Goal: Find specific page/section: Find specific page/section

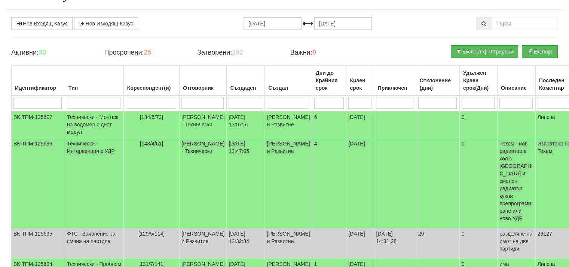
scroll to position [37, 0]
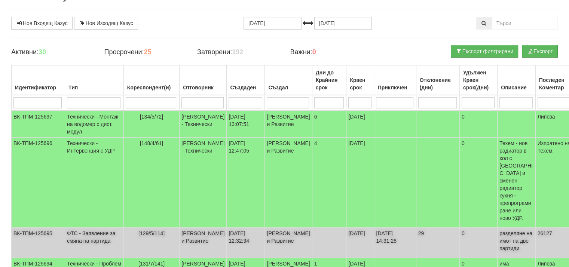
click at [180, 229] on td "[PERSON_NAME] и Развитие" at bounding box center [203, 243] width 47 height 30
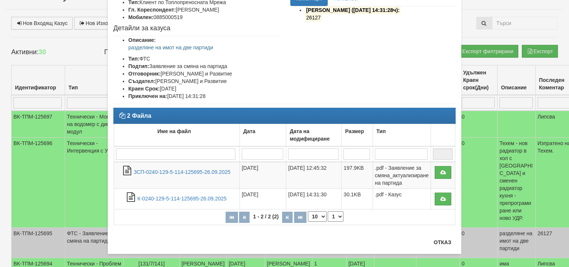
scroll to position [70, 0]
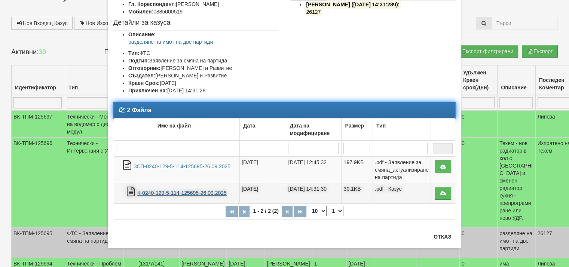
click at [193, 196] on link "К-0240-129-5-114-125695-26.09.2025" at bounding box center [181, 193] width 89 height 6
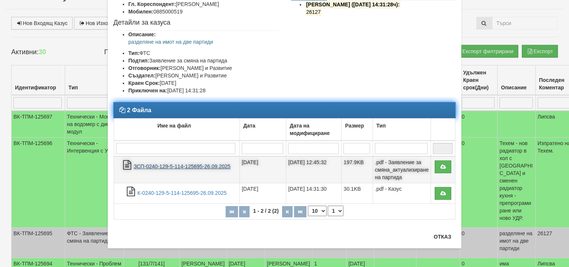
click at [181, 170] on link "ЗСП-0240-129-5-114-125695-26.09.2025" at bounding box center [182, 167] width 97 height 6
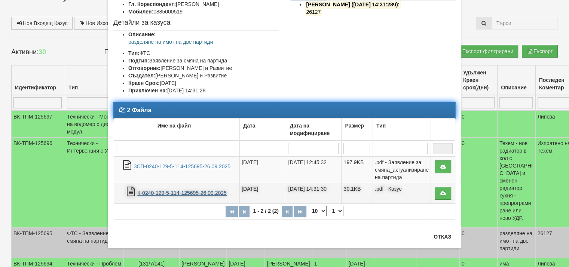
click at [198, 196] on link "К-0240-129-5-114-125695-26.09.2025" at bounding box center [181, 193] width 89 height 6
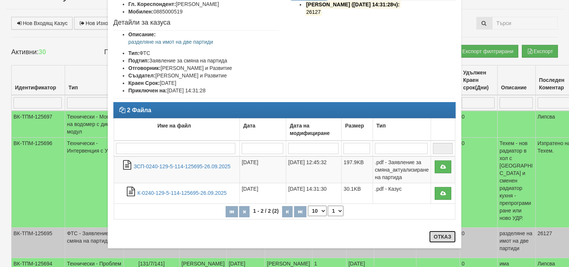
click at [442, 241] on button "Отказ" at bounding box center [442, 237] width 27 height 12
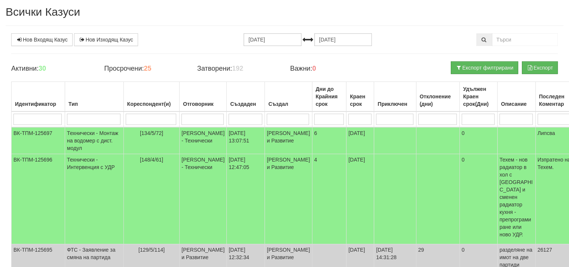
scroll to position [0, 0]
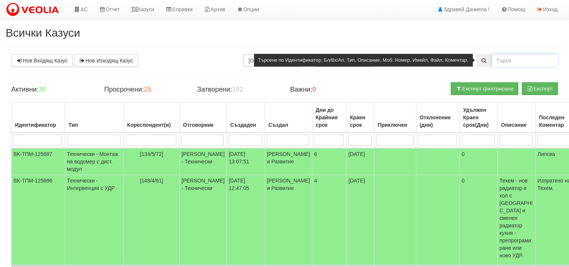
click at [518, 57] on input "text" at bounding box center [525, 60] width 66 height 13
type input "споразумение"
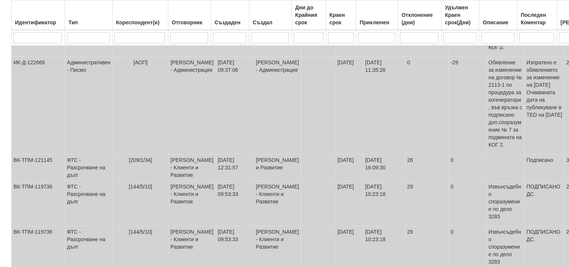
scroll to position [225, 0]
click at [178, 198] on td "[PERSON_NAME] - Клиенти и Развитие" at bounding box center [191, 202] width 47 height 45
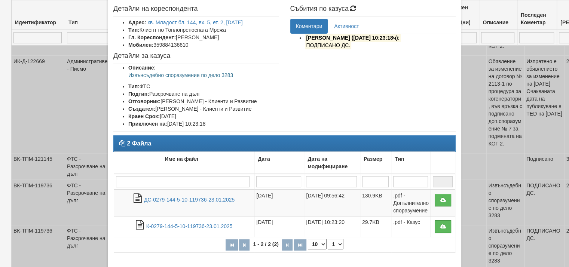
scroll to position [37, 0]
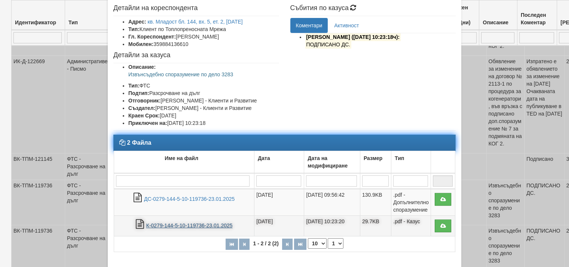
click at [216, 229] on link "К-0279-144-5-10-119736-23.01.2025" at bounding box center [189, 226] width 86 height 6
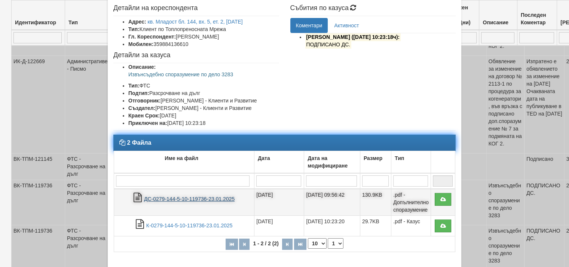
click at [203, 202] on link "ДС-0279-144-5-10-119736-23.01.2025" at bounding box center [189, 199] width 91 height 6
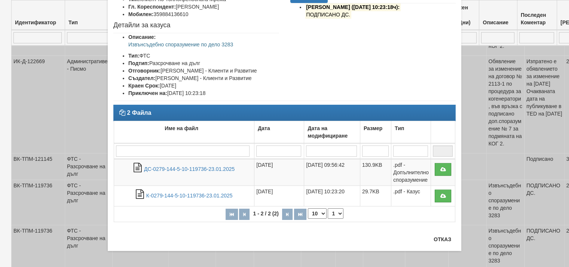
scroll to position [70, 0]
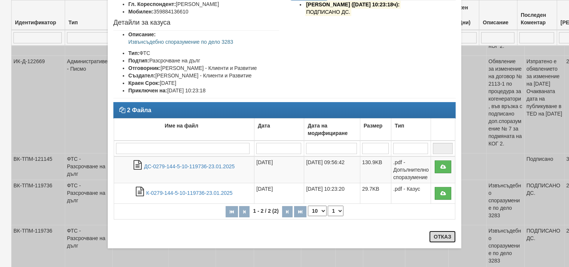
click at [431, 233] on button "Отказ" at bounding box center [442, 237] width 27 height 12
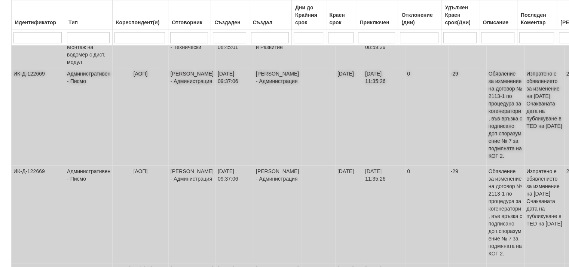
scroll to position [75, 0]
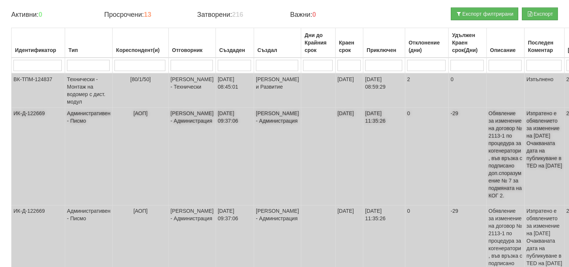
click at [180, 119] on td "[PERSON_NAME] - Администрация" at bounding box center [191, 157] width 47 height 98
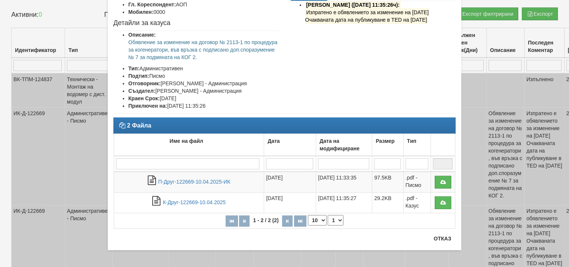
scroll to position [71, 0]
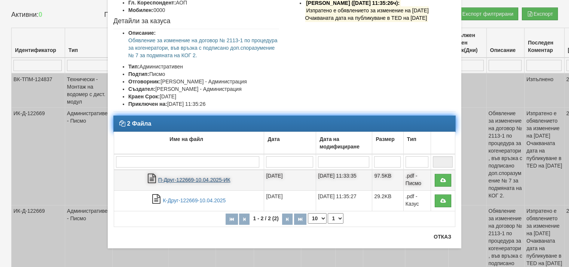
click at [198, 180] on link "П-Друг-122669-10.04.2025-ИК" at bounding box center [194, 180] width 72 height 6
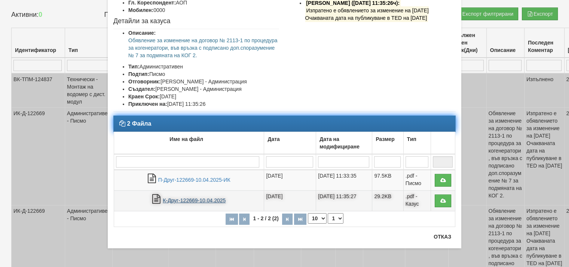
click at [199, 198] on link "К-Друг-122669-10.04.2025" at bounding box center [194, 201] width 63 height 6
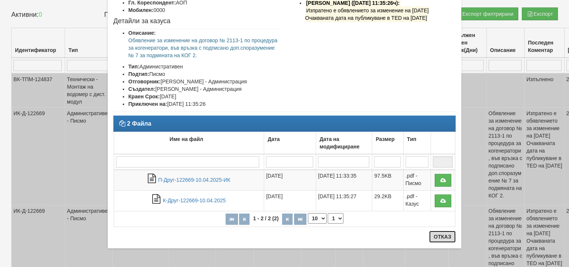
click at [439, 238] on button "Отказ" at bounding box center [442, 237] width 27 height 12
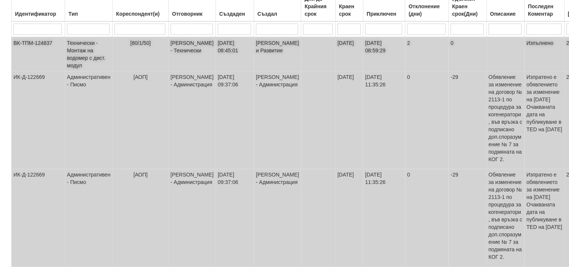
scroll to position [112, 0]
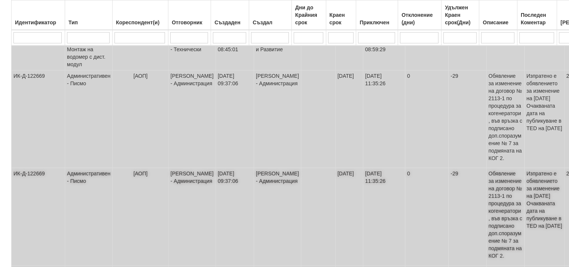
click at [186, 184] on td "[PERSON_NAME] - Администрация" at bounding box center [191, 217] width 47 height 98
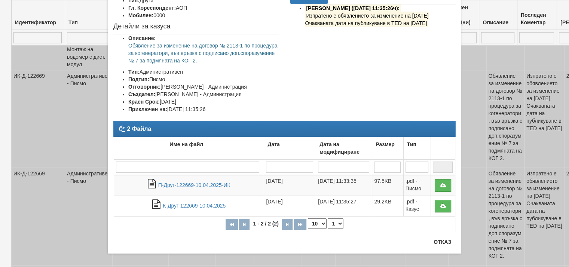
scroll to position [71, 0]
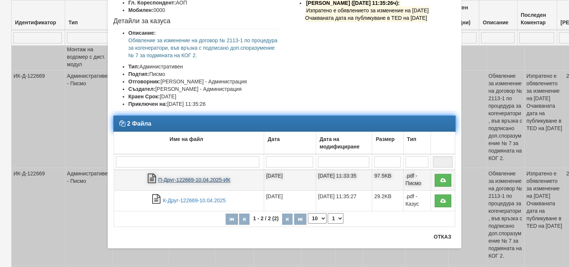
click at [166, 179] on link "П-Друг-122669-10.04.2025-ИК" at bounding box center [194, 180] width 72 height 6
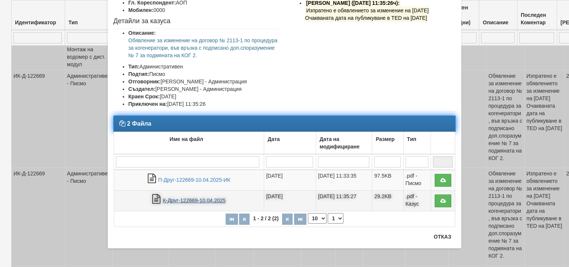
click at [187, 202] on link "К-Друг-122669-10.04.2025" at bounding box center [194, 201] width 63 height 6
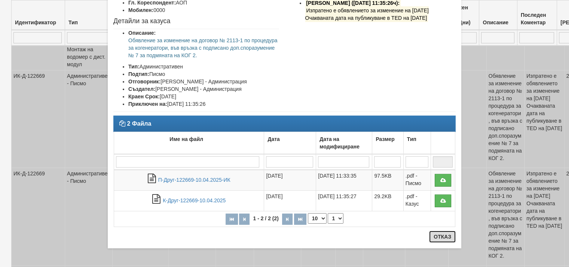
click at [436, 238] on button "Отказ" at bounding box center [442, 237] width 27 height 12
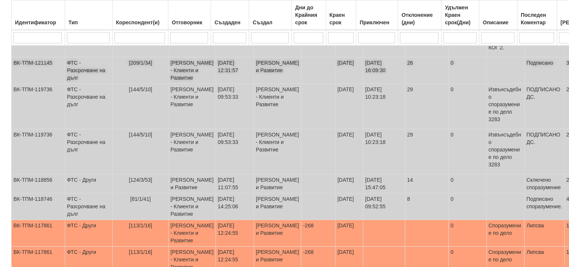
scroll to position [337, 0]
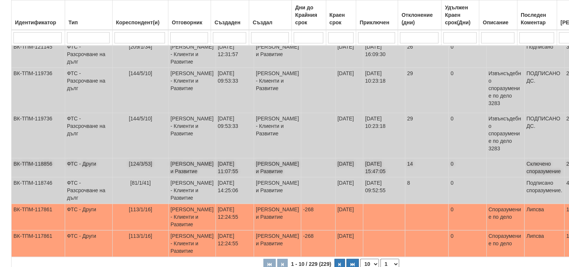
click at [177, 177] on td "[PERSON_NAME] и Развитие" at bounding box center [191, 167] width 47 height 19
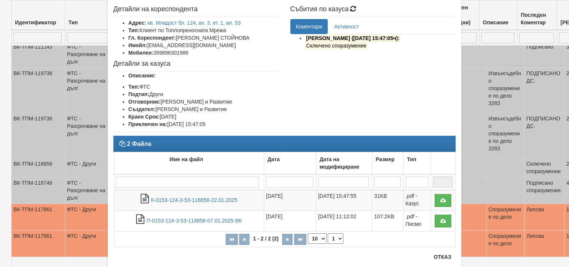
scroll to position [37, 0]
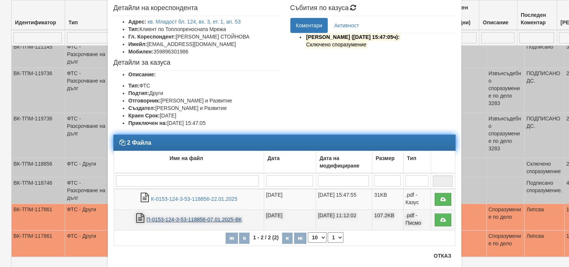
click at [188, 219] on link "П-0153-124-3-53-118856-07.01.2025-ВК" at bounding box center [194, 220] width 95 height 6
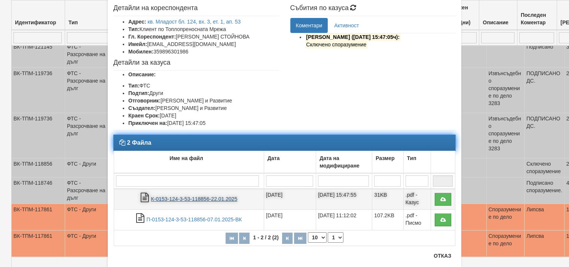
click at [211, 198] on link "К-0153-124-3-53-118856-22.01.2025" at bounding box center [194, 199] width 86 height 6
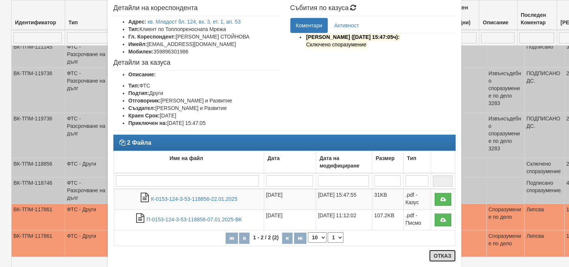
click at [445, 254] on button "Отказ" at bounding box center [442, 256] width 27 height 12
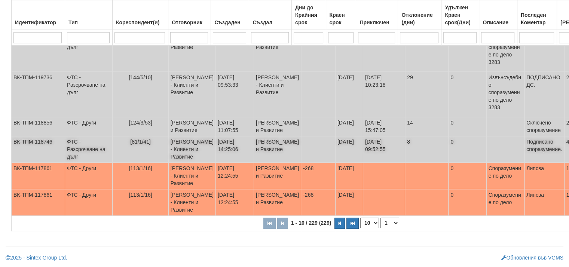
scroll to position [412, 0]
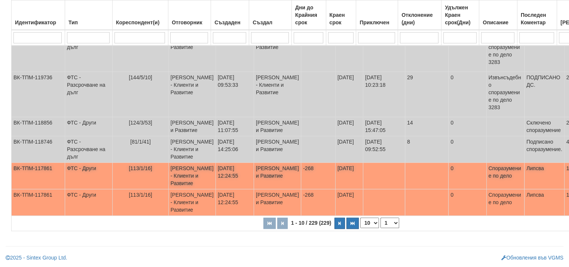
click at [179, 181] on td "[PERSON_NAME] - Клиенти и Развитие" at bounding box center [191, 176] width 47 height 27
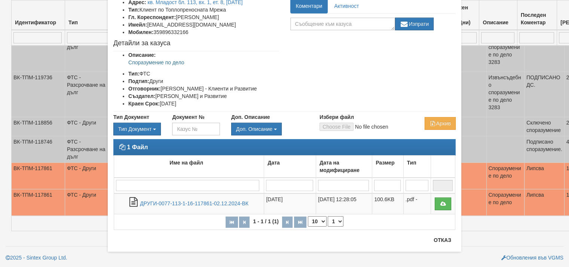
scroll to position [60, 0]
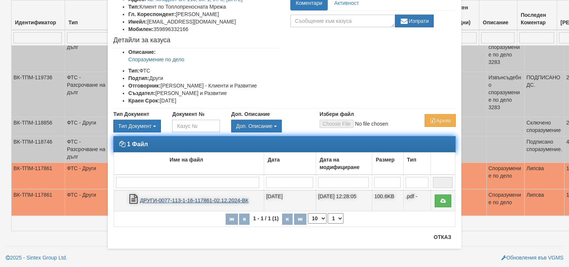
click at [222, 200] on link "ДРУГИ-0077-113-1-16-117861-02.12.2024-ВК" at bounding box center [194, 201] width 109 height 6
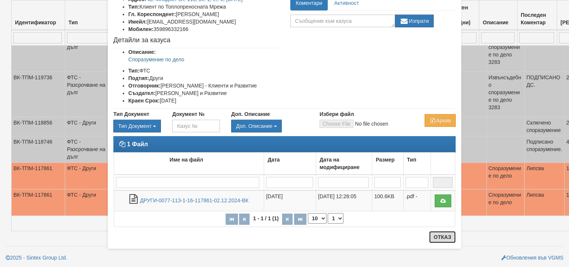
click at [435, 237] on button "Отказ" at bounding box center [442, 237] width 27 height 12
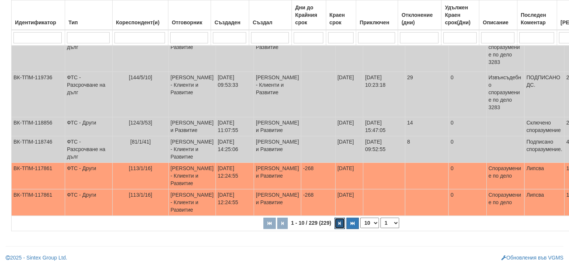
click at [339, 226] on icon "button" at bounding box center [340, 224] width 2 height 4
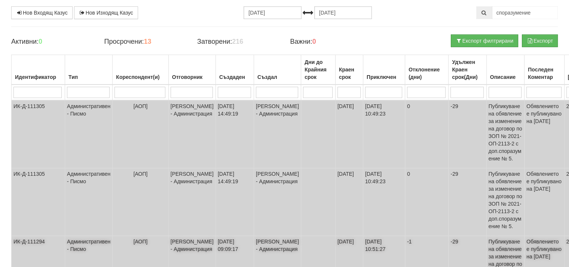
scroll to position [0, 0]
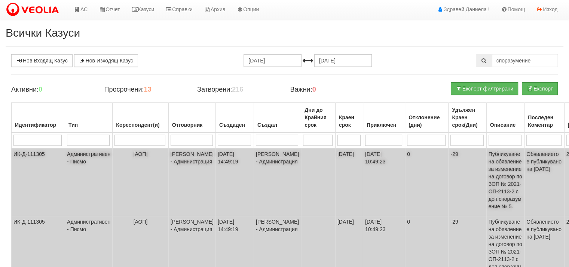
click at [190, 159] on td "[PERSON_NAME] - Администрация" at bounding box center [191, 182] width 47 height 68
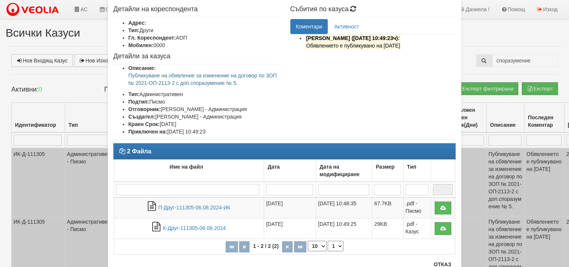
scroll to position [37, 0]
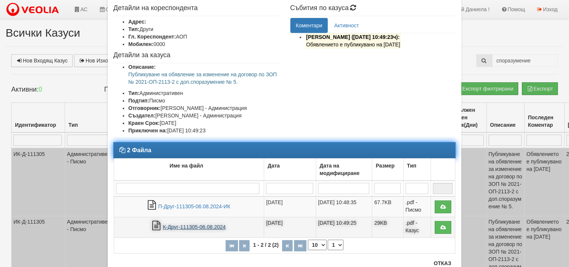
click at [189, 225] on link "К-Друг-111305-06.08.2024" at bounding box center [194, 227] width 63 height 6
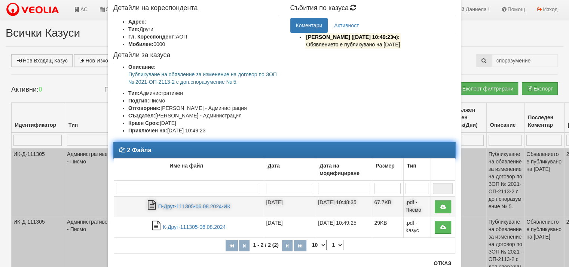
click at [222, 202] on td "П-Друг-111305-06.08.2024-ИК" at bounding box center [189, 206] width 150 height 21
click at [209, 205] on link "П-Друг-111305-06.08.2024-ИК" at bounding box center [194, 207] width 72 height 6
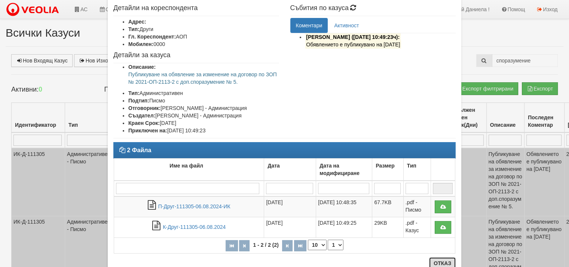
click at [440, 265] on button "Отказ" at bounding box center [442, 263] width 27 height 12
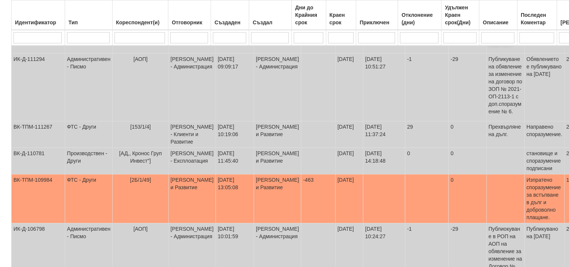
scroll to position [299, 0]
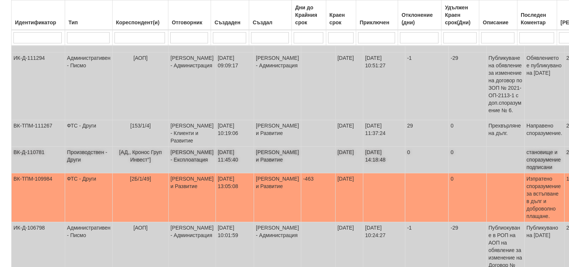
click at [191, 165] on td "[PERSON_NAME] - Експлоатация" at bounding box center [191, 160] width 47 height 27
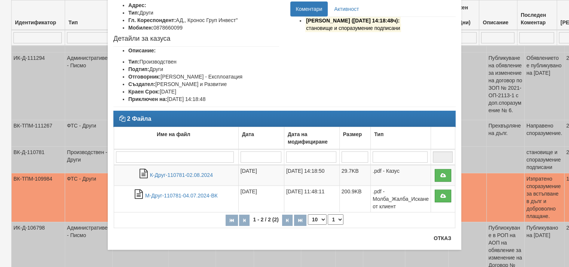
scroll to position [55, 0]
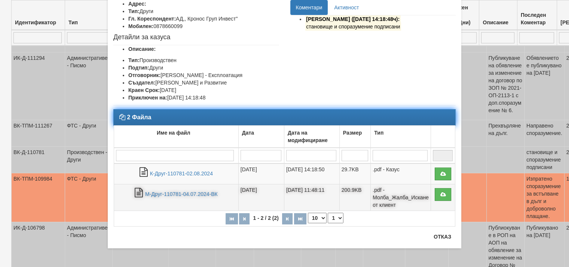
click at [208, 190] on td "М-Друг-110781-04.07.2024-ВК" at bounding box center [176, 197] width 125 height 27
click at [209, 191] on link "М-Друг-110781-04.07.2024-ВК" at bounding box center [181, 194] width 73 height 6
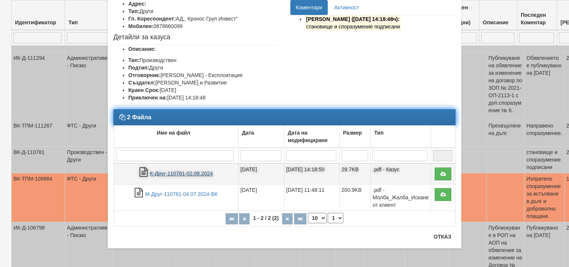
click at [165, 173] on link "К-Друг-110781-02.08.2024" at bounding box center [181, 174] width 63 height 6
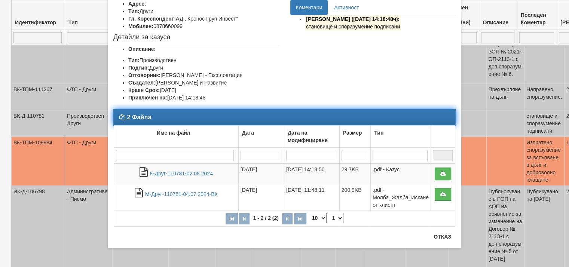
scroll to position [337, 0]
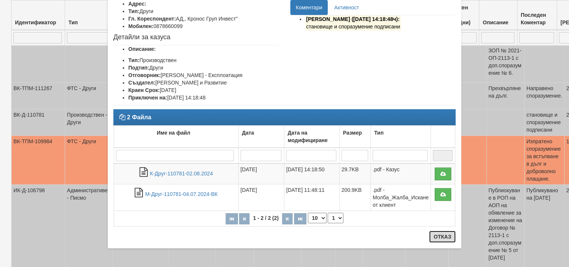
click at [443, 237] on button "Отказ" at bounding box center [442, 237] width 27 height 12
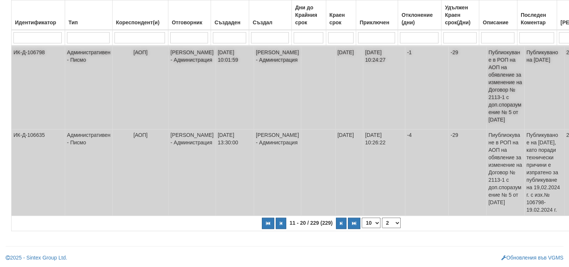
scroll to position [578, 0]
click at [340, 224] on icon "button" at bounding box center [341, 224] width 2 height 4
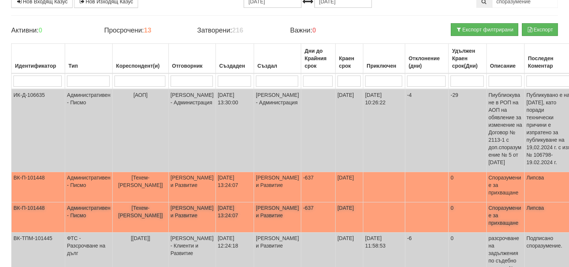
scroll to position [0, 0]
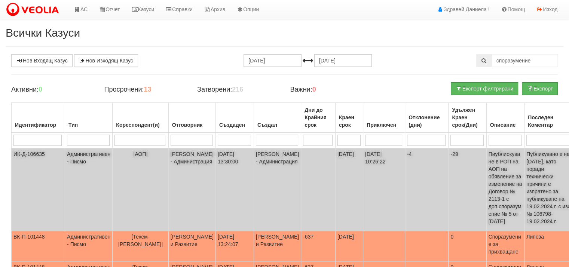
click at [187, 163] on td "[PERSON_NAME] - Администрация" at bounding box center [191, 189] width 47 height 83
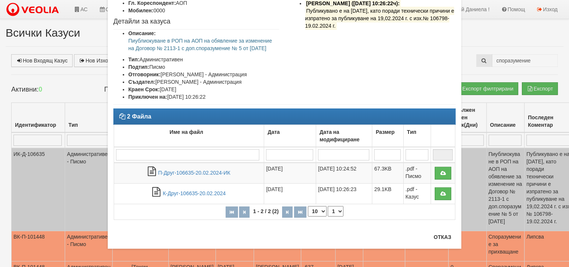
scroll to position [71, 0]
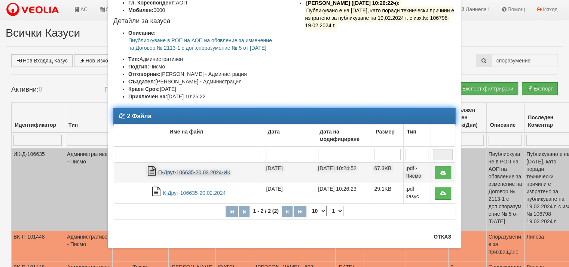
click at [212, 175] on link "П-Друг-106635-20.02.2024-ИК" at bounding box center [194, 173] width 72 height 6
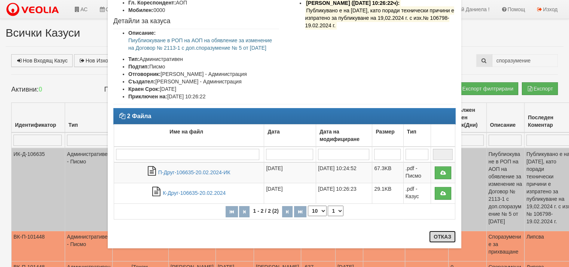
click at [442, 237] on button "Отказ" at bounding box center [442, 237] width 27 height 12
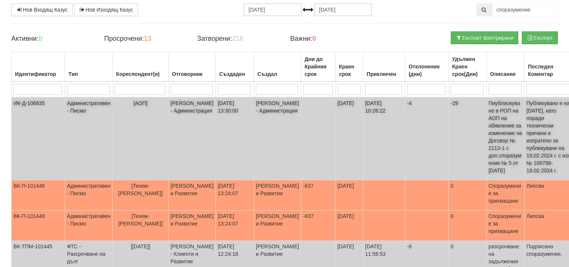
scroll to position [75, 0]
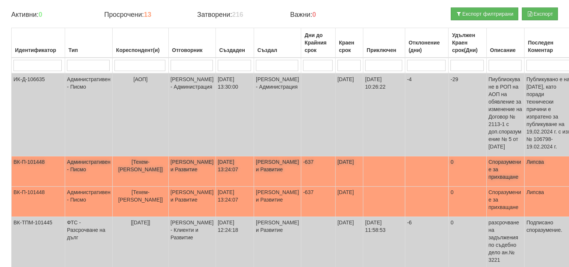
click at [181, 174] on td "[PERSON_NAME] и Развитие" at bounding box center [191, 171] width 47 height 30
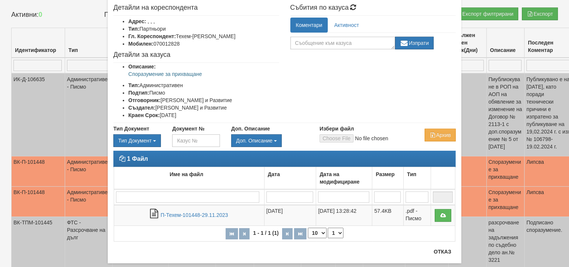
scroll to position [53, 0]
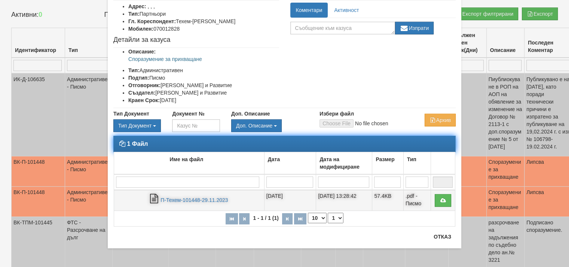
click at [181, 204] on td "П-Техем-101448-29.11.2023" at bounding box center [189, 200] width 150 height 21
click at [181, 201] on link "П-Техем-101448-29.11.2023" at bounding box center [194, 200] width 67 height 6
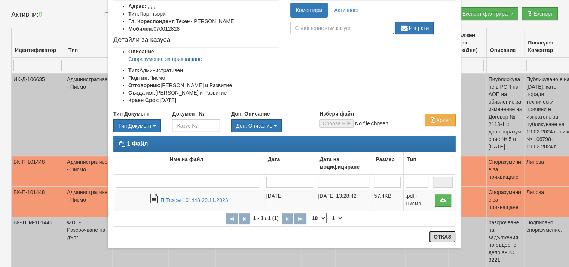
click at [434, 235] on button "Отказ" at bounding box center [442, 237] width 27 height 12
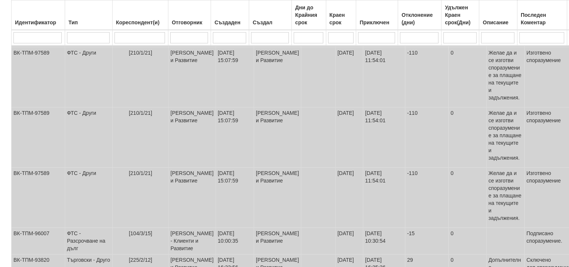
scroll to position [299, 0]
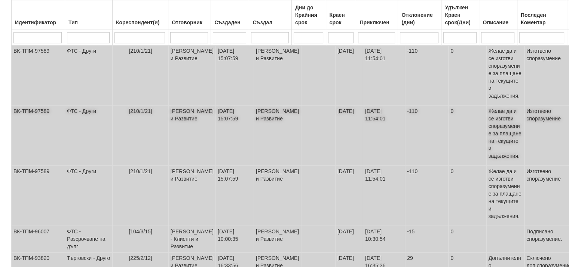
click at [176, 128] on td "[PERSON_NAME] и Развитие" at bounding box center [191, 136] width 47 height 60
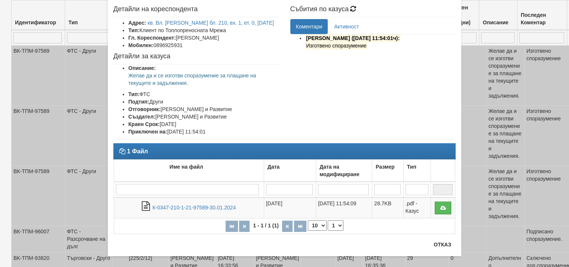
scroll to position [37, 0]
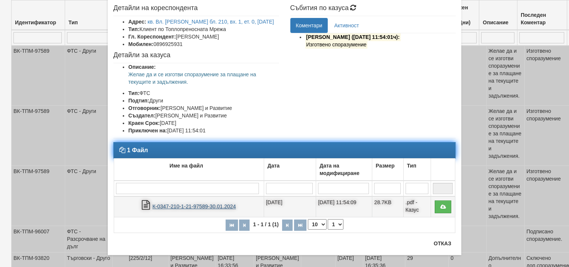
click at [190, 205] on link "К-0347-210-1-21-97589-30.01.2024" at bounding box center [193, 207] width 83 height 6
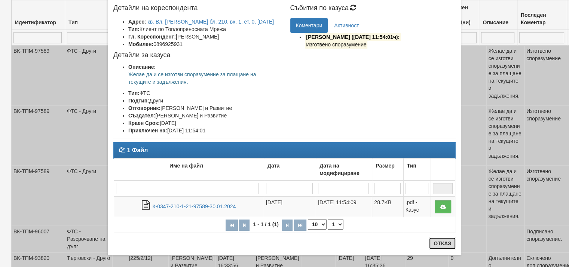
click at [436, 241] on button "Отказ" at bounding box center [442, 244] width 27 height 12
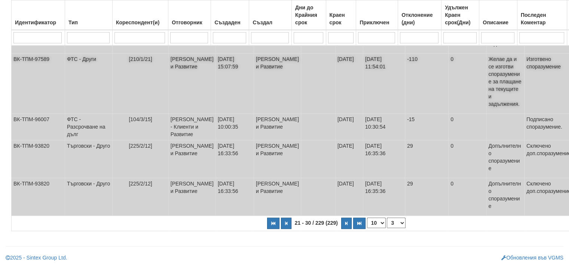
scroll to position [424, 0]
click at [345, 225] on icon "button" at bounding box center [346, 224] width 2 height 4
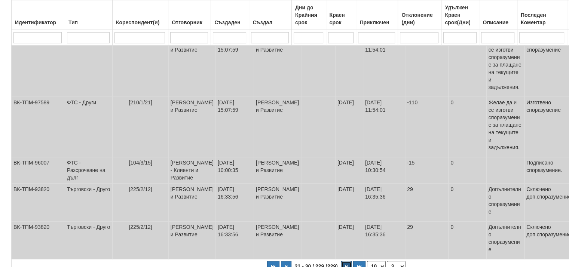
select select "4"
